Goal: Task Accomplishment & Management: Manage account settings

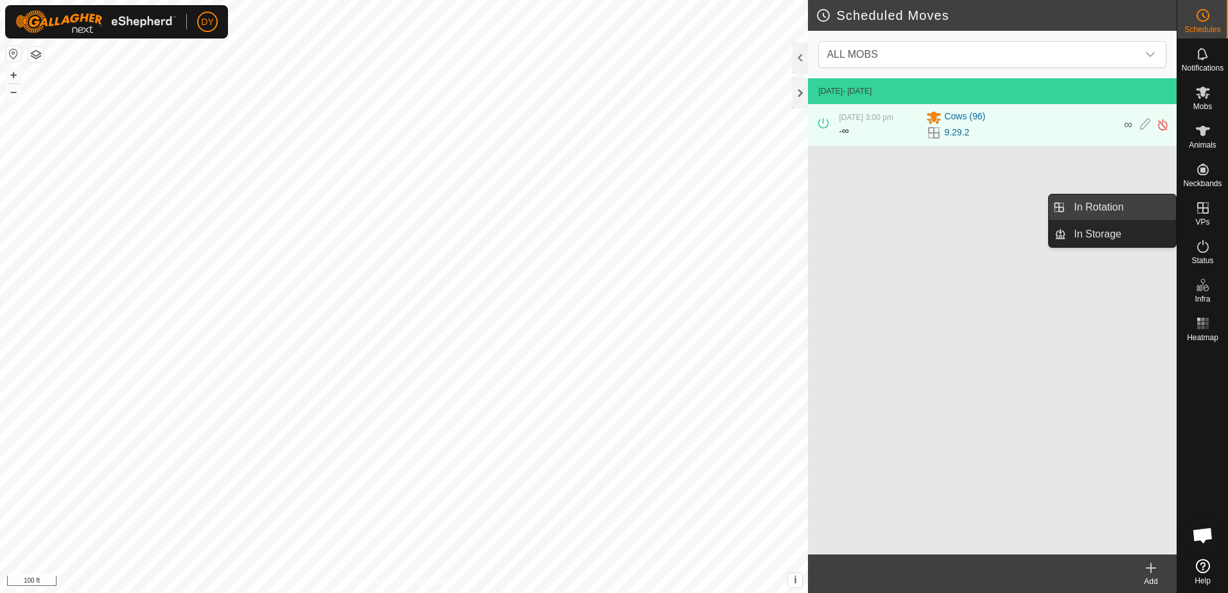
drag, startPoint x: 1168, startPoint y: 214, endPoint x: 1121, endPoint y: 211, distance: 47.0
click at [1121, 211] on link "In Rotation" at bounding box center [1121, 208] width 110 height 26
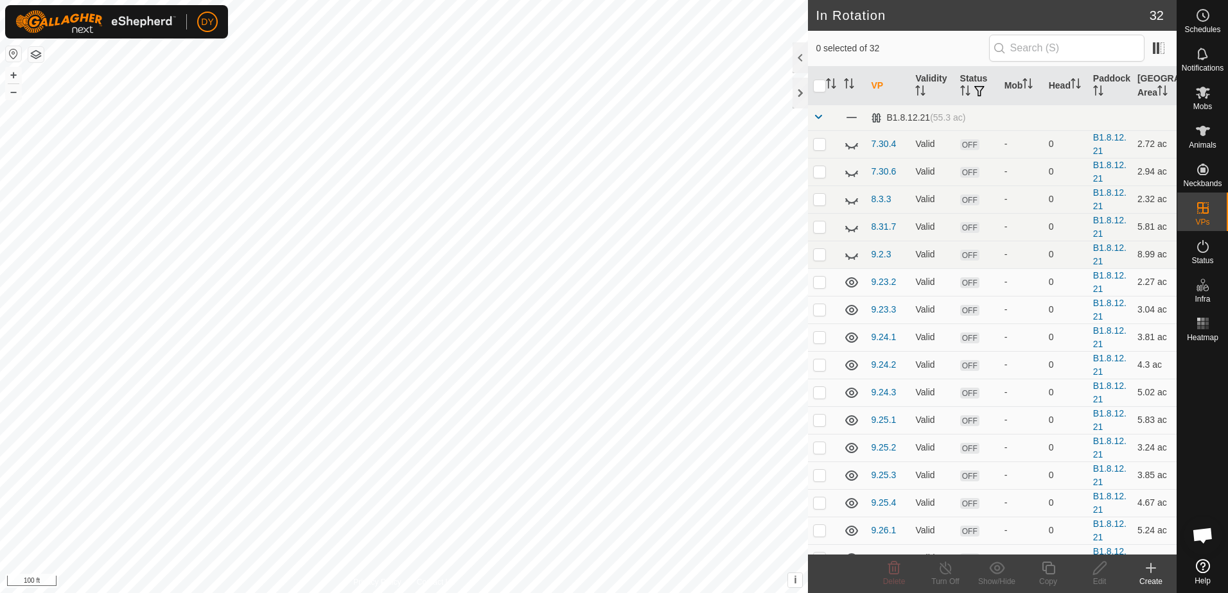
click at [1154, 571] on icon at bounding box center [1150, 567] width 15 height 15
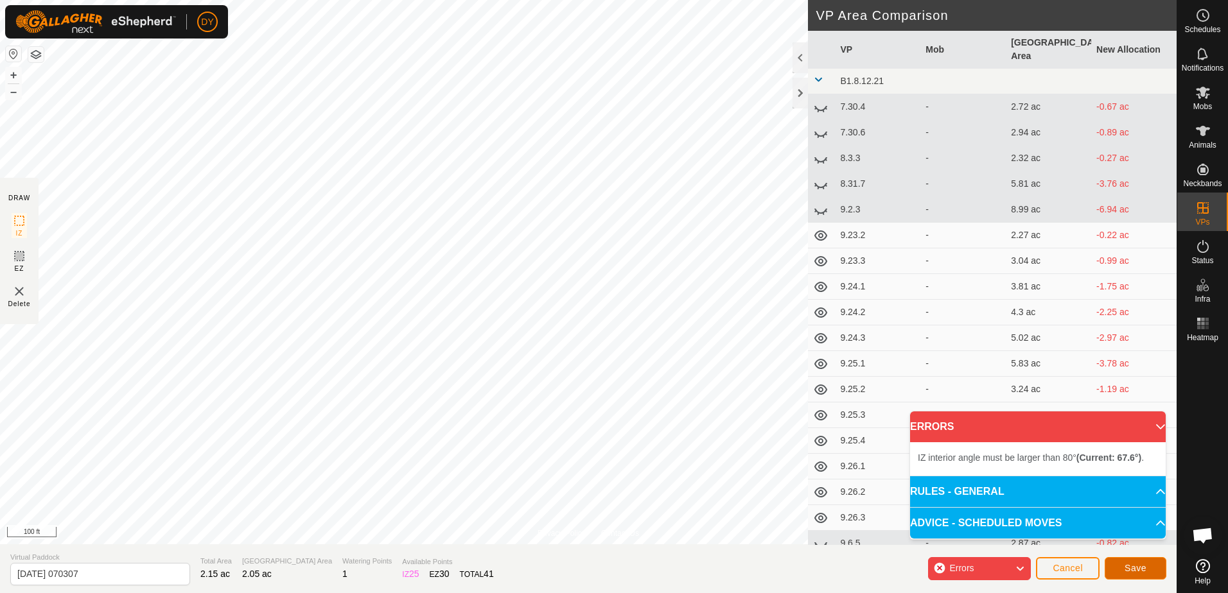
click at [1121, 573] on button "Save" at bounding box center [1135, 568] width 62 height 22
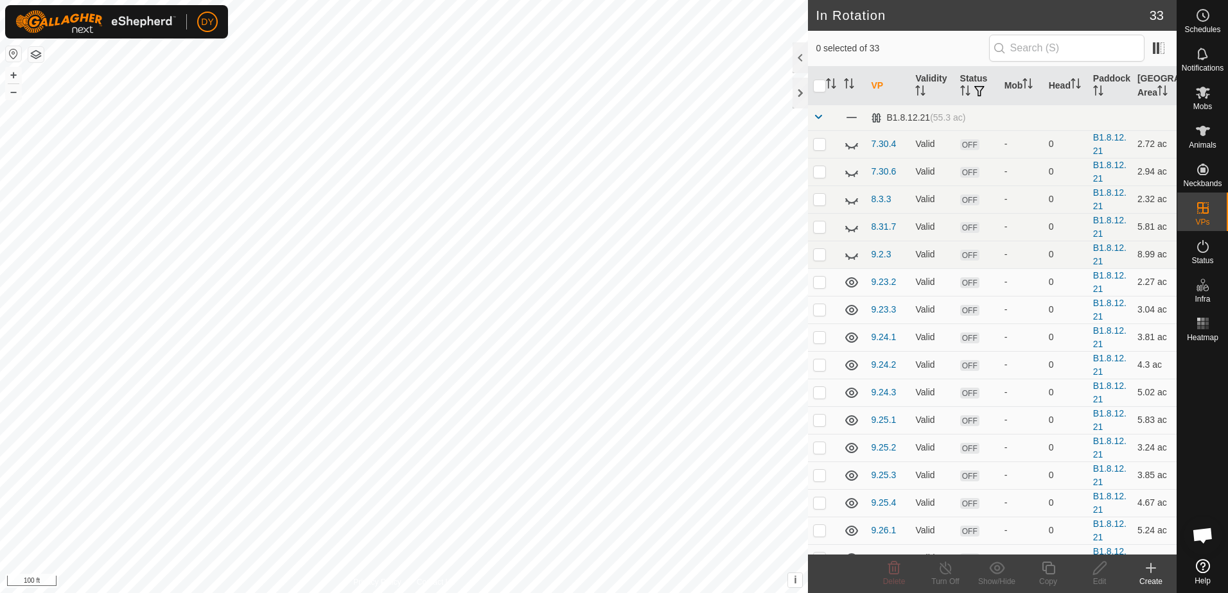
checkbox input "true"
click at [1046, 571] on icon at bounding box center [1048, 567] width 16 height 15
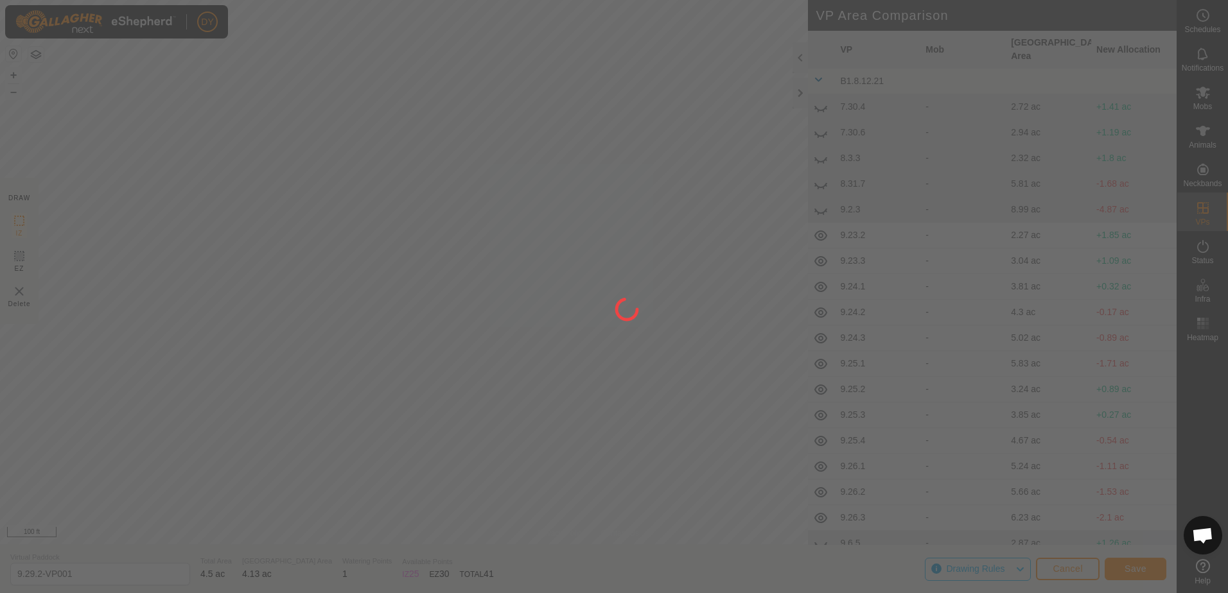
click at [361, 213] on div "DY Schedules Notifications Mobs Animals Neckbands VPs Status Infra Heatmap Help…" at bounding box center [614, 296] width 1228 height 593
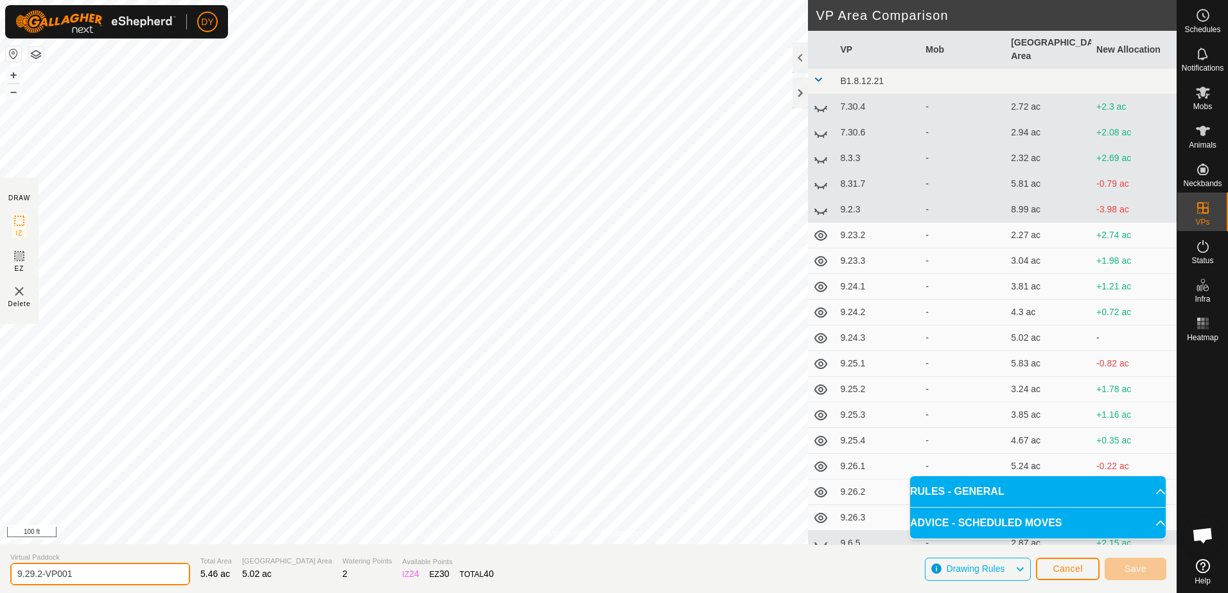
drag, startPoint x: 89, startPoint y: 572, endPoint x: 27, endPoint y: 573, distance: 62.3
click at [27, 573] on input "9.29.2-VP001" at bounding box center [100, 574] width 180 height 22
type input "9.30.1"
click at [1143, 571] on span "Save" at bounding box center [1135, 569] width 22 height 10
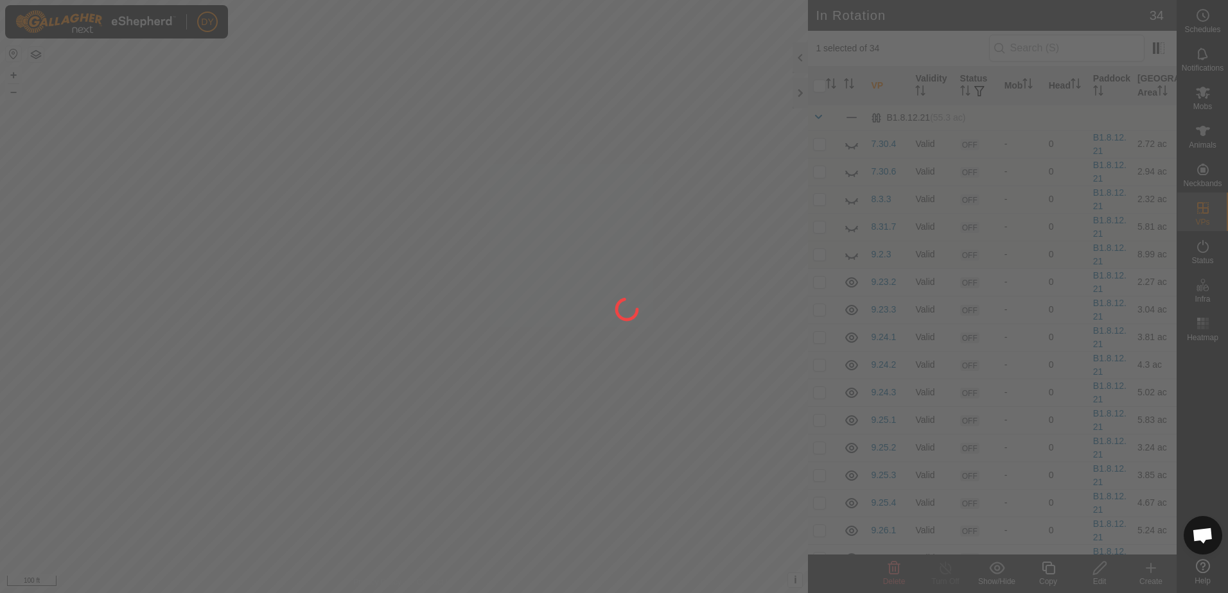
click at [220, 271] on div "DY Schedules Notifications Mobs Animals Neckbands VPs Status Infra Heatmap Help…" at bounding box center [614, 296] width 1228 height 593
checkbox input "false"
checkbox input "true"
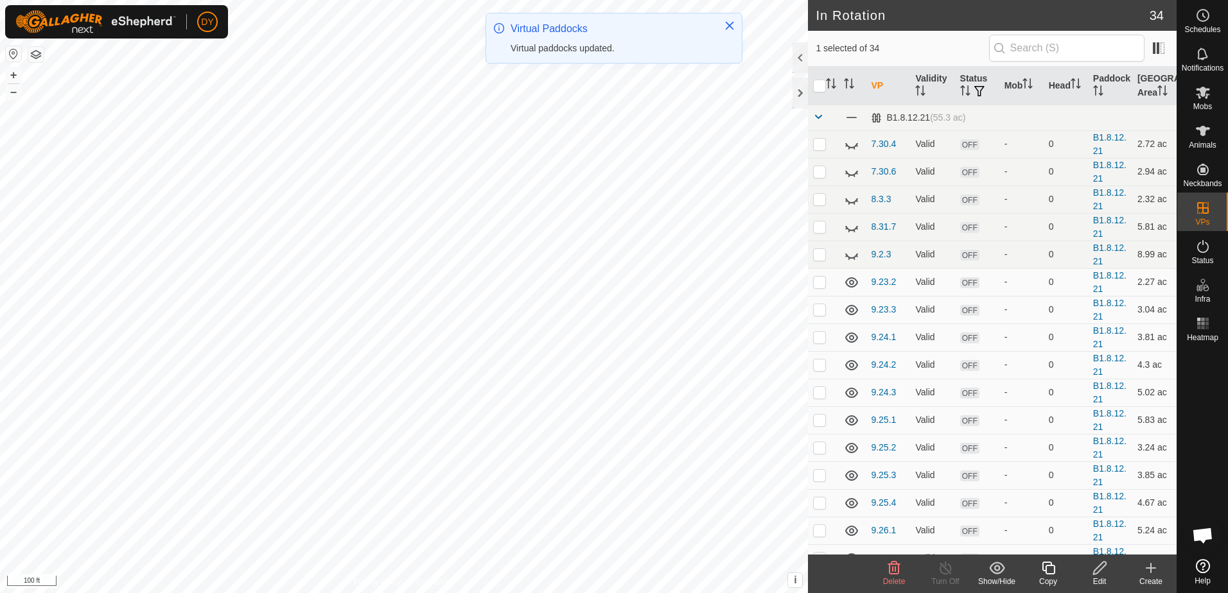
click at [1043, 571] on icon at bounding box center [1047, 568] width 13 height 13
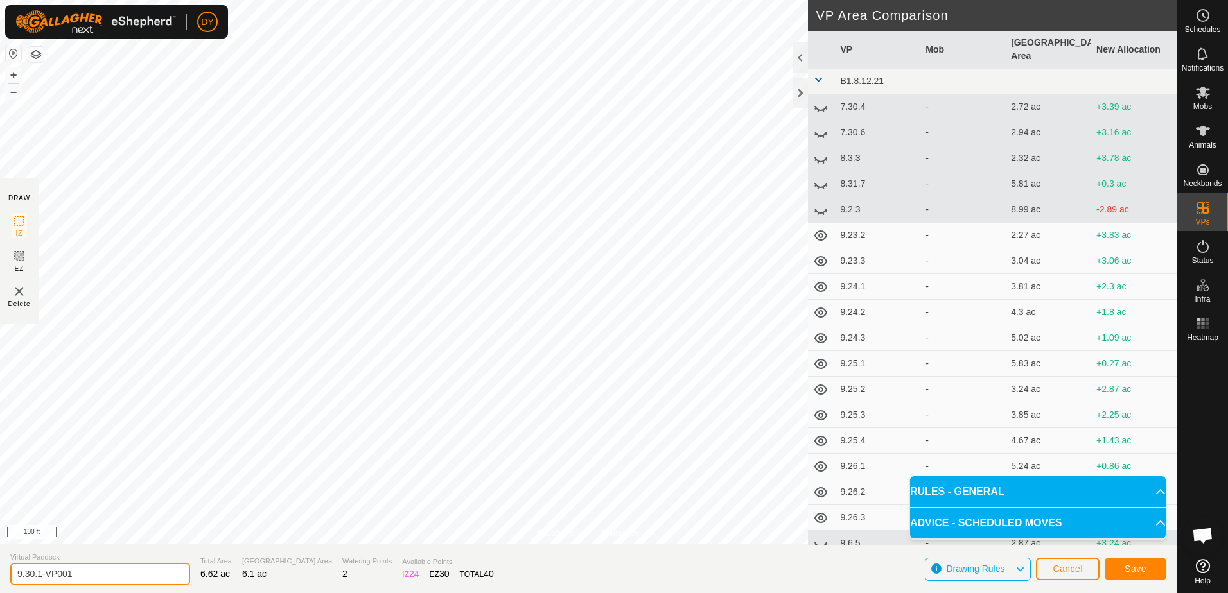
drag, startPoint x: 82, startPoint y: 575, endPoint x: 39, endPoint y: 580, distance: 44.0
click at [39, 580] on input "9.30.1-VP001" at bounding box center [100, 574] width 180 height 22
type input "9.30.2"
click at [1125, 570] on button "Save" at bounding box center [1135, 569] width 62 height 22
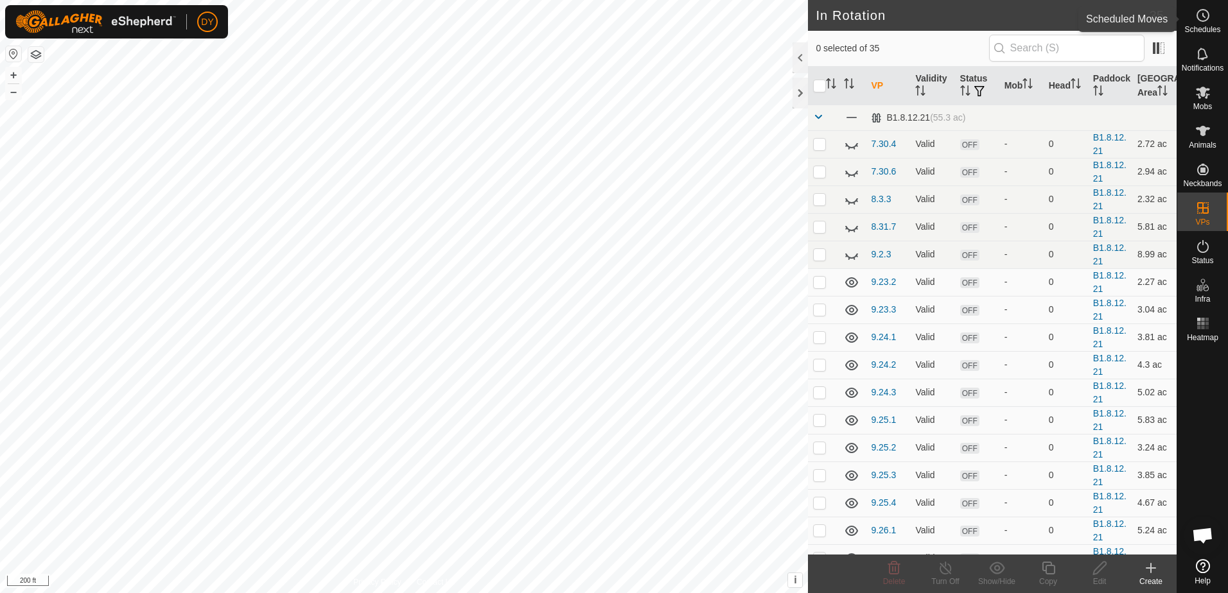
click at [1202, 26] on span "Schedules" at bounding box center [1202, 30] width 36 height 8
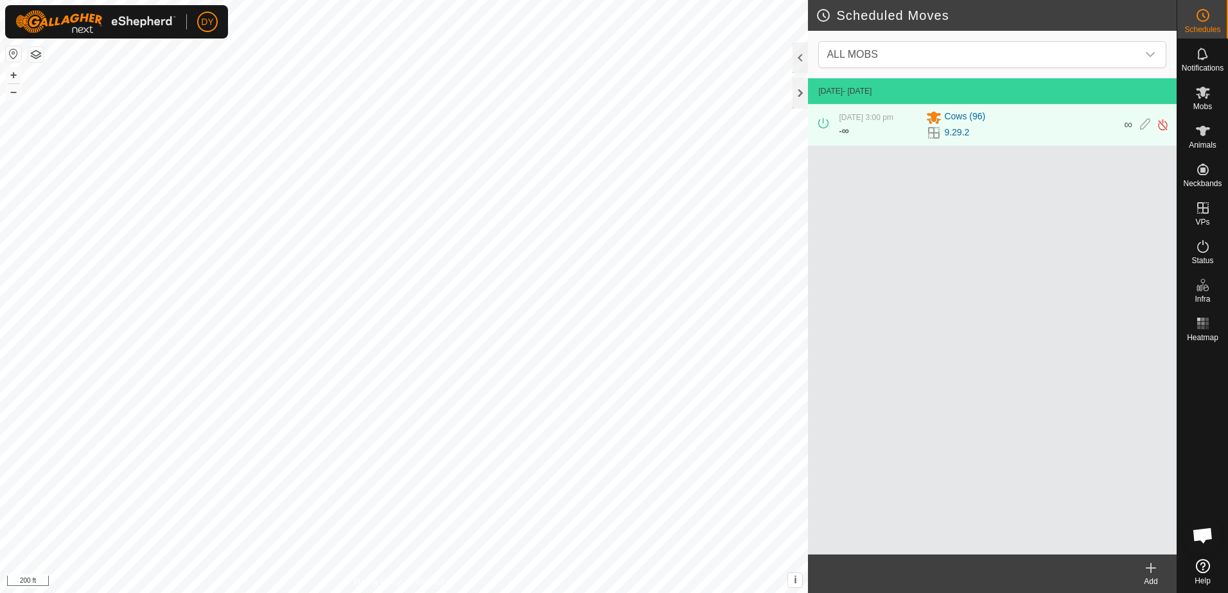
click at [1148, 575] on icon at bounding box center [1150, 567] width 15 height 15
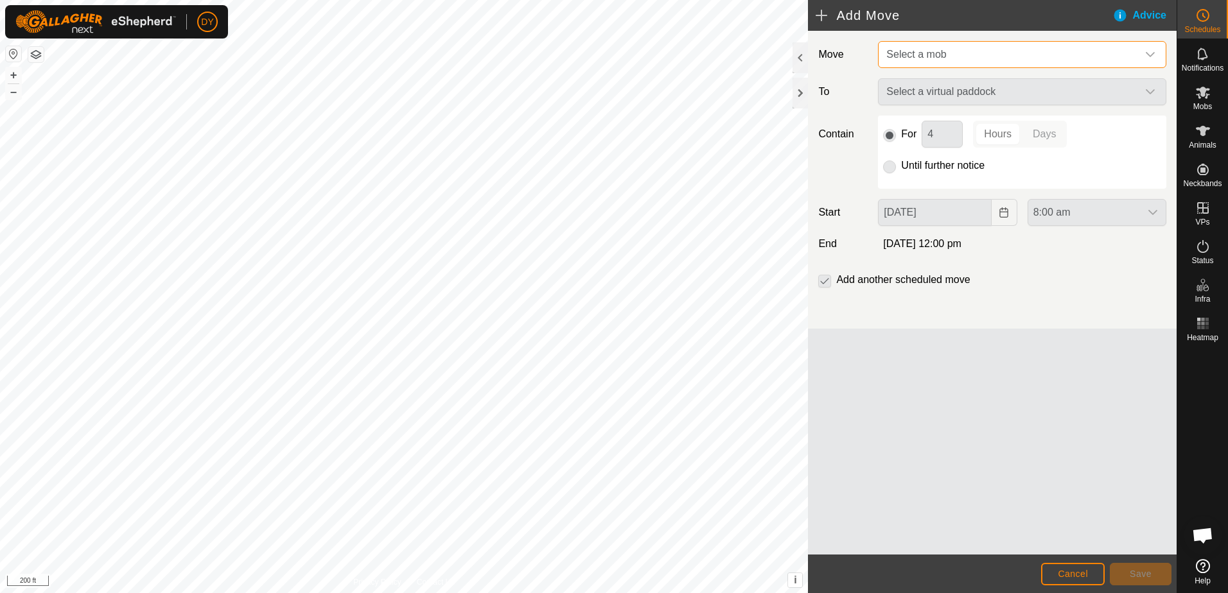
click at [908, 49] on span "Select a mob" at bounding box center [916, 54] width 60 height 11
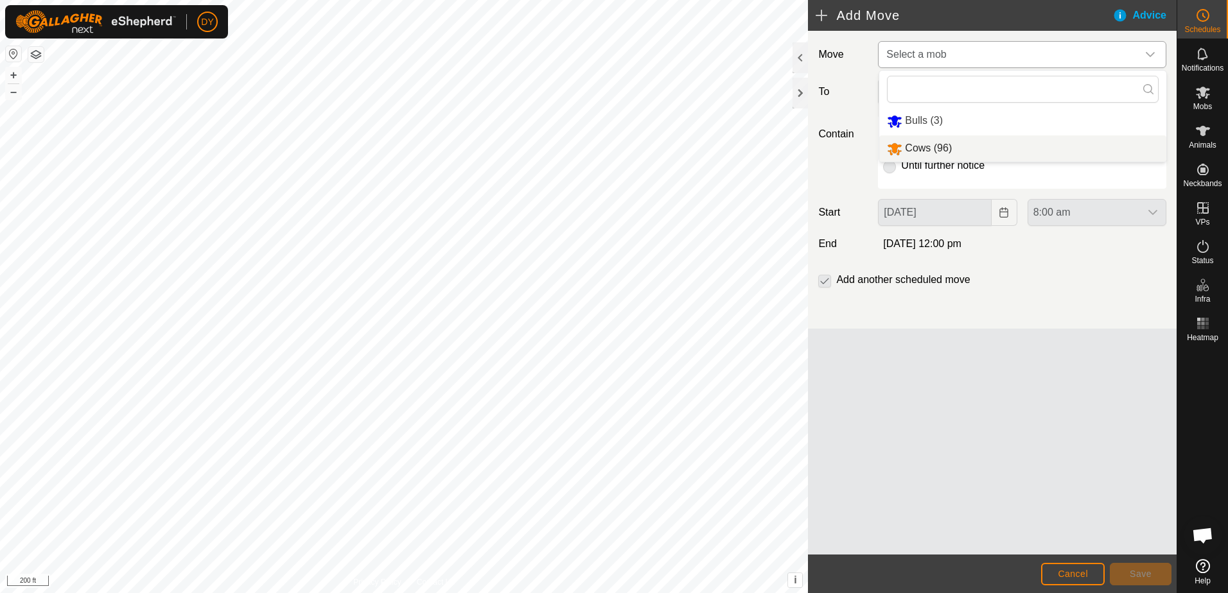
click at [932, 144] on li "Cows (96)" at bounding box center [1022, 148] width 287 height 26
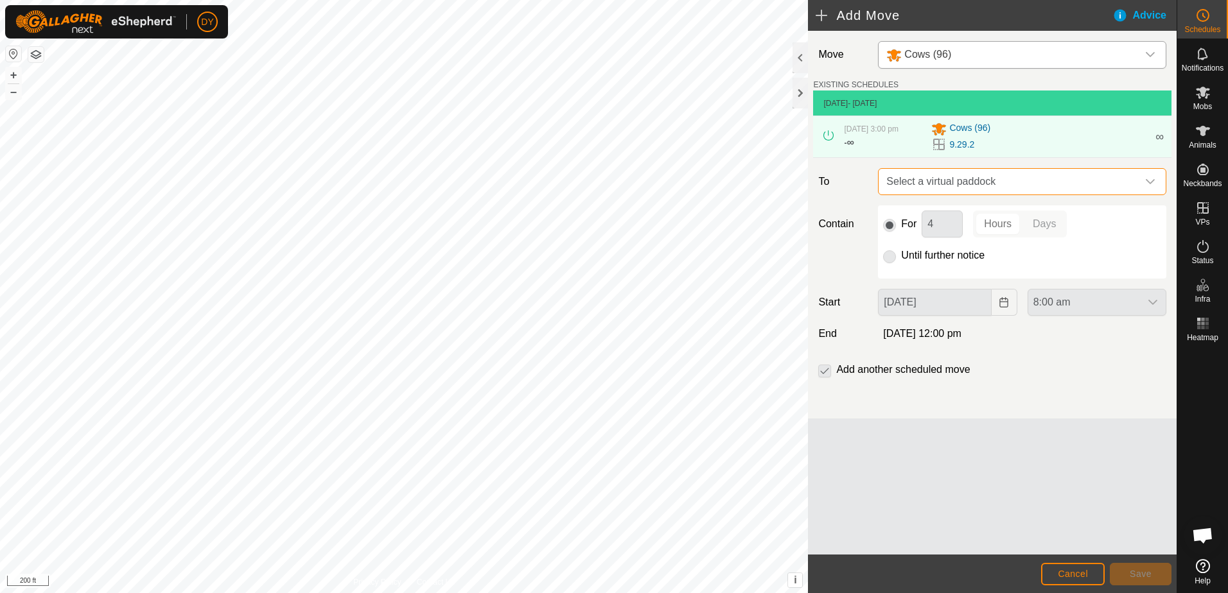
click at [930, 187] on span "Select a virtual paddock" at bounding box center [1009, 182] width 256 height 26
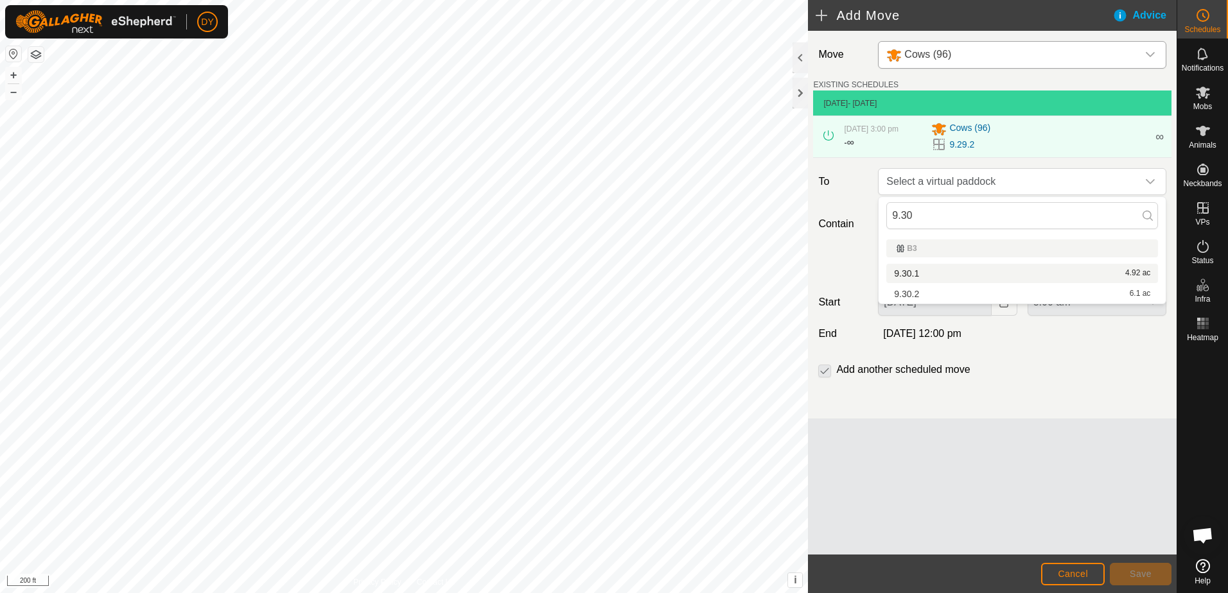
type input "9.30"
click at [901, 273] on li "9.30.1 4.92 ac" at bounding box center [1022, 273] width 272 height 19
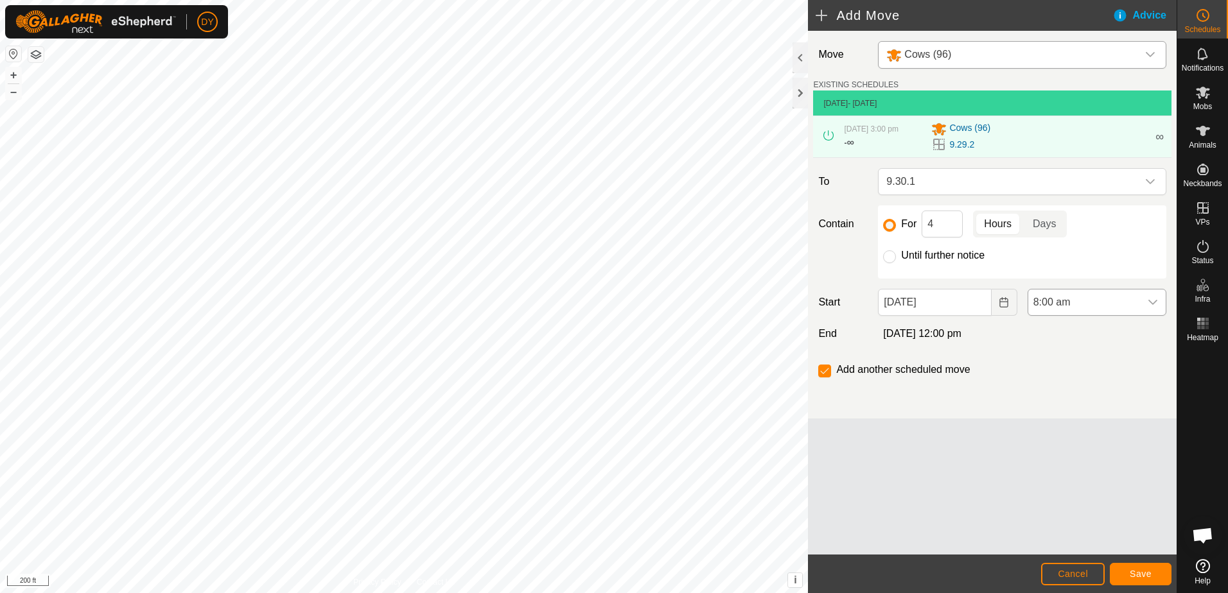
click at [1154, 306] on icon "dropdown trigger" at bounding box center [1152, 302] width 10 height 10
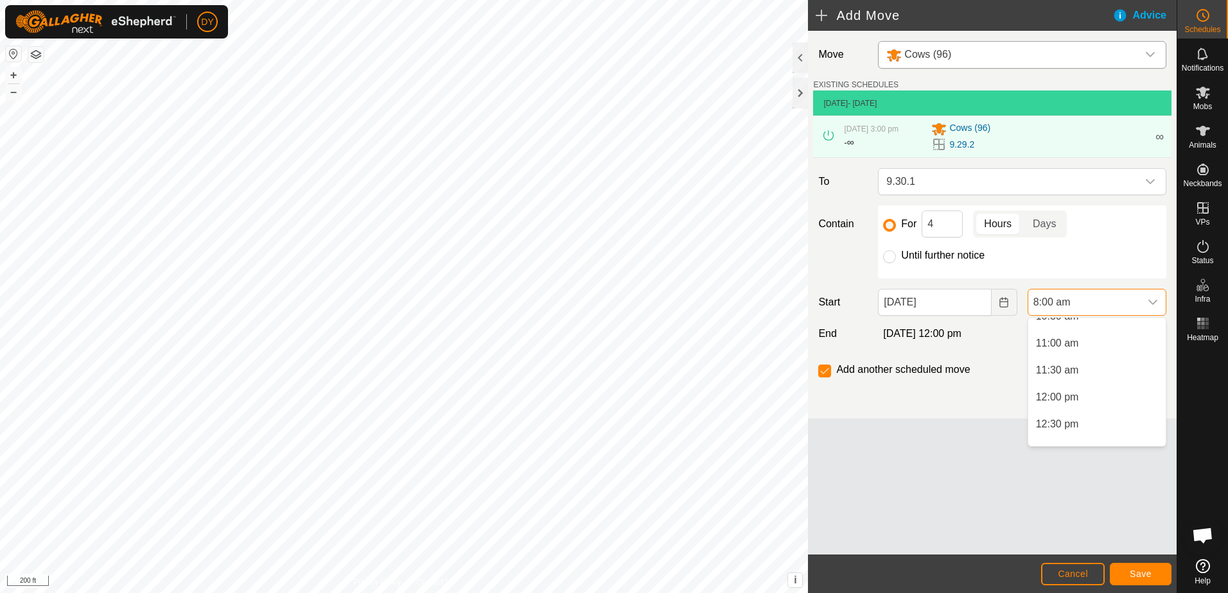
scroll to position [586, 0]
click at [1065, 342] on li "11:00 am" at bounding box center [1096, 338] width 137 height 26
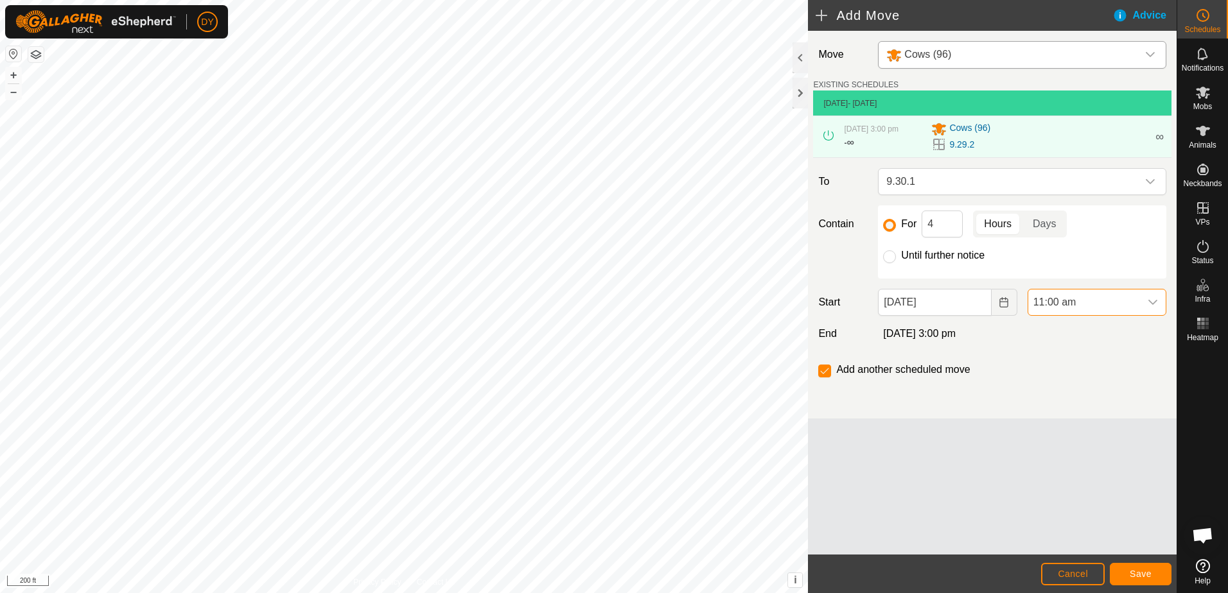
scroll to position [431, 0]
click at [1132, 576] on span "Save" at bounding box center [1140, 574] width 22 height 10
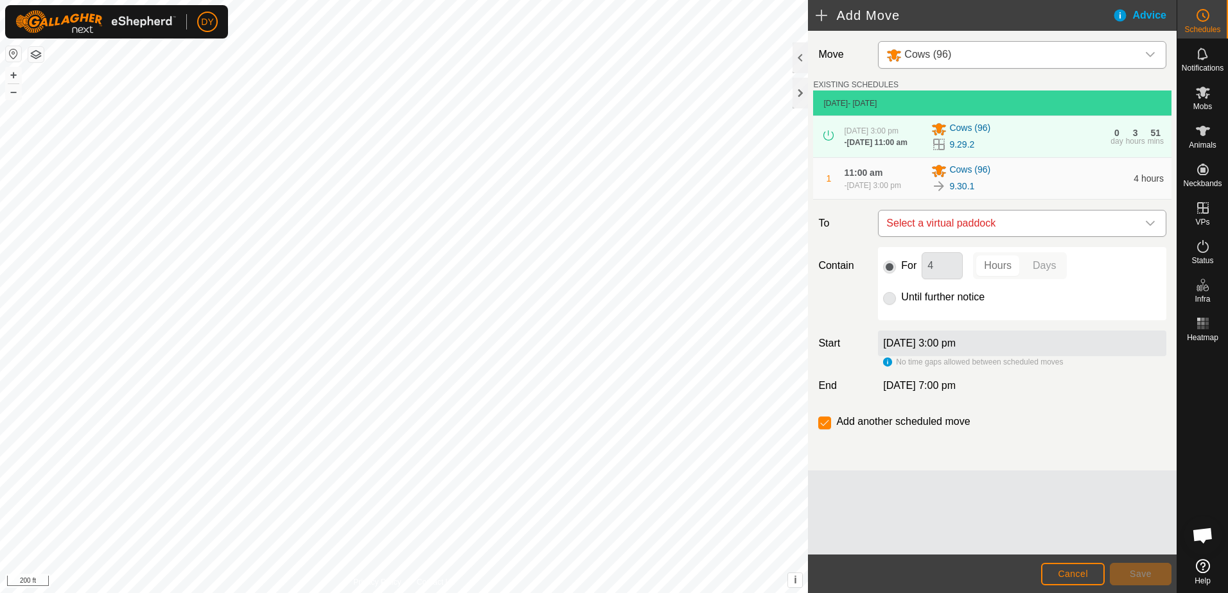
click at [975, 234] on span "Select a virtual paddock" at bounding box center [1009, 224] width 256 height 26
type input "9.30.2"
click at [930, 321] on li "9.30.2 6.1 ac" at bounding box center [1022, 324] width 272 height 19
click at [887, 305] on input "Until further notice" at bounding box center [889, 298] width 13 height 13
radio input "true"
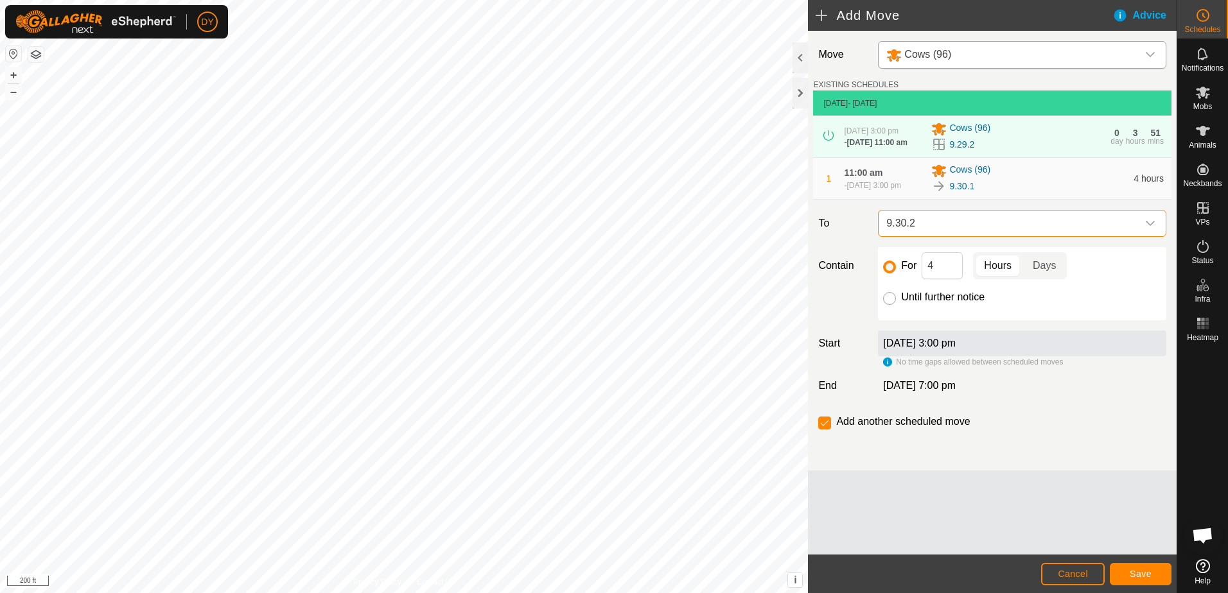
checkbox input "false"
click at [1133, 573] on span "Save" at bounding box center [1140, 574] width 22 height 10
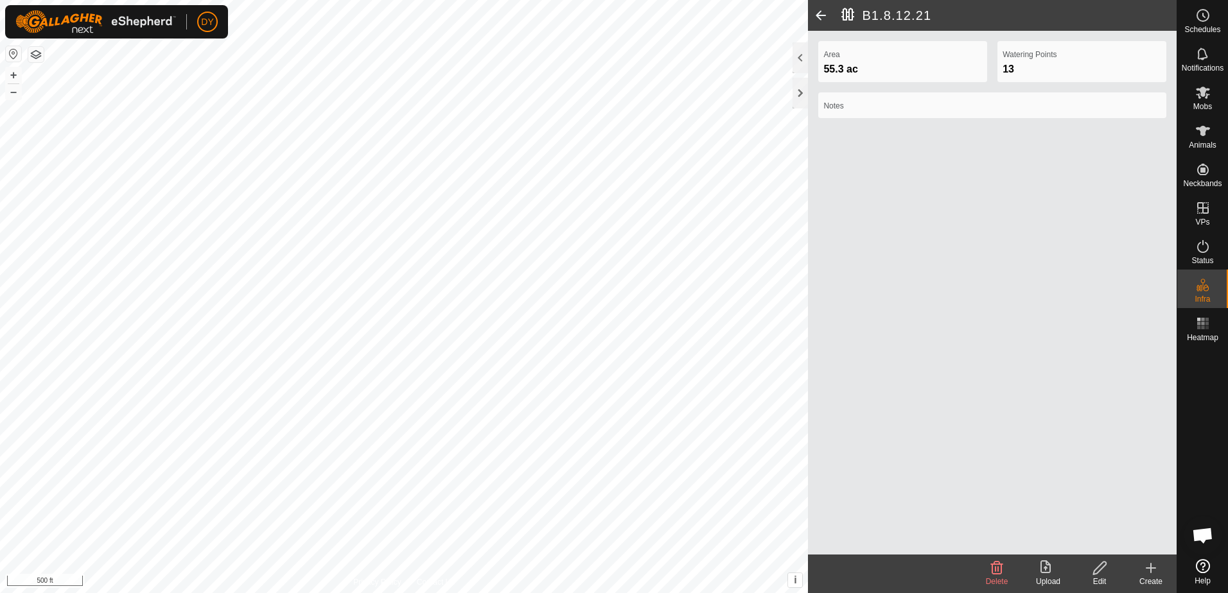
click at [815, 14] on span at bounding box center [821, 15] width 26 height 31
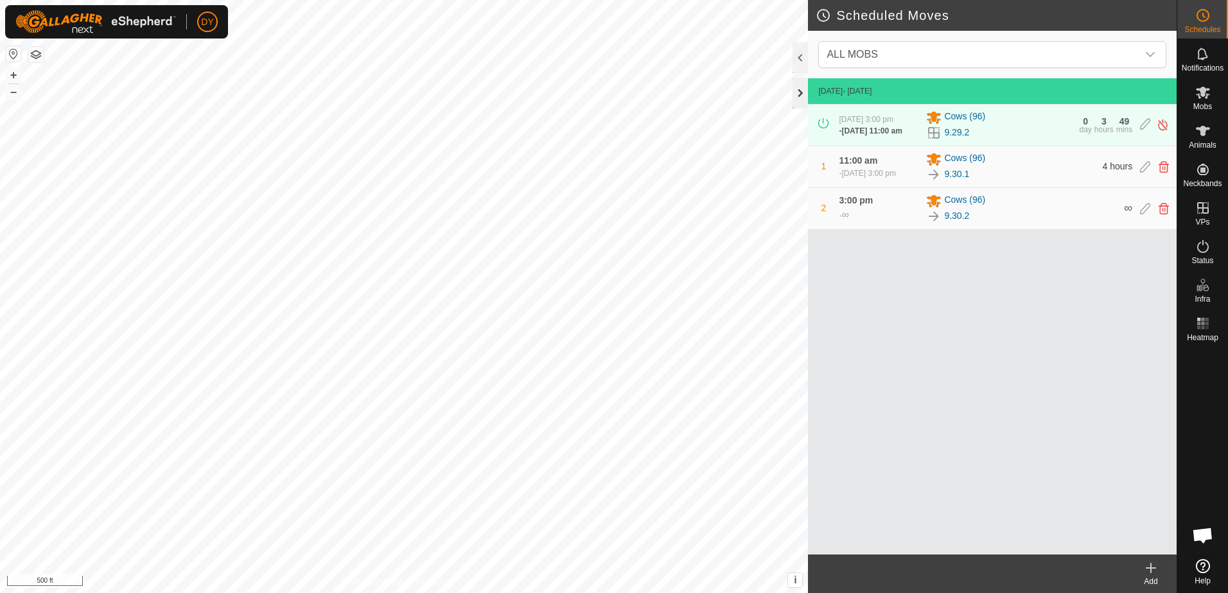
click at [802, 87] on div at bounding box center [799, 93] width 15 height 31
